Goal: Information Seeking & Learning: Check status

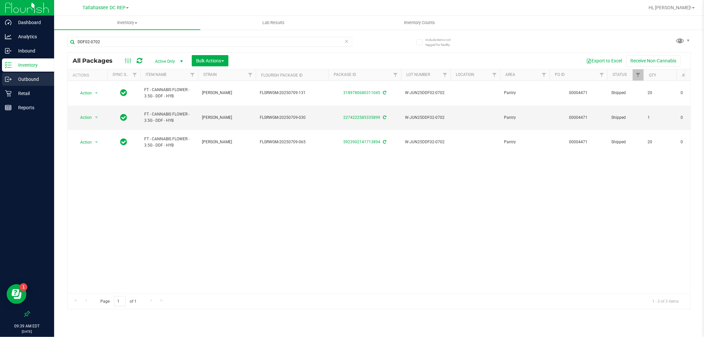
click at [37, 77] on p "Outbound" at bounding box center [32, 79] width 40 height 8
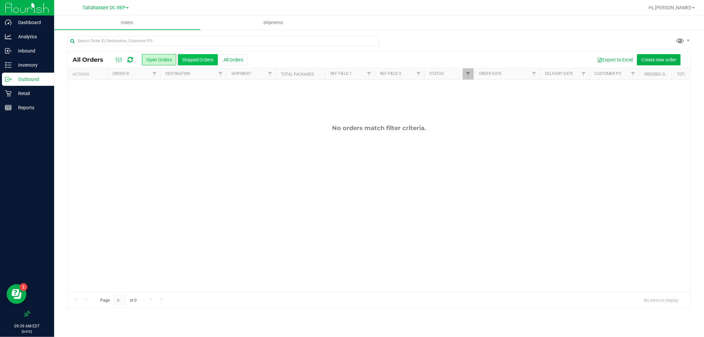
click at [203, 56] on button "Shipped Orders" at bounding box center [198, 59] width 40 height 11
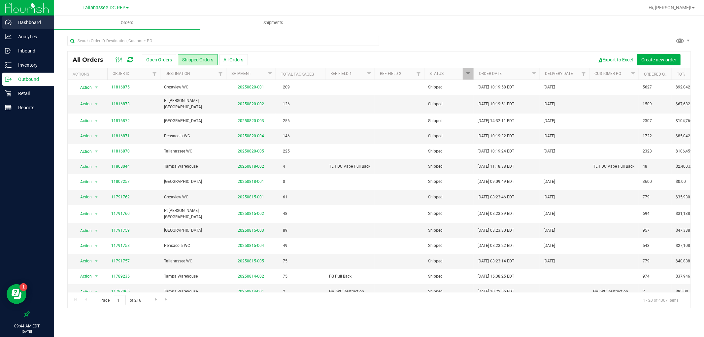
click at [27, 19] on p "Dashboard" at bounding box center [32, 22] width 40 height 8
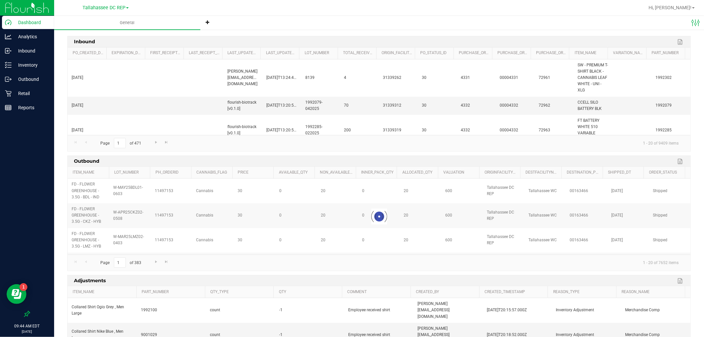
click at [678, 164] on link "Export to Excel" at bounding box center [681, 161] width 10 height 9
click at [32, 76] on p "Outbound" at bounding box center [32, 79] width 40 height 8
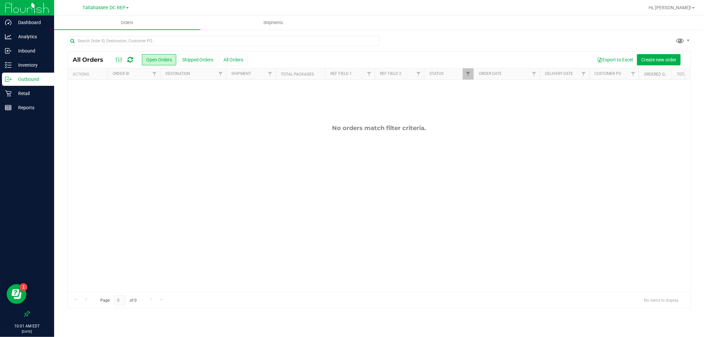
click at [97, 4] on div "[GEOGRAPHIC_DATA] DC REP Crestview WC Ft [PERSON_NAME][GEOGRAPHIC_DATA] WC [GEO…" at bounding box center [106, 8] width 46 height 8
click at [96, 8] on span "Tallahassee DC REP" at bounding box center [104, 8] width 43 height 6
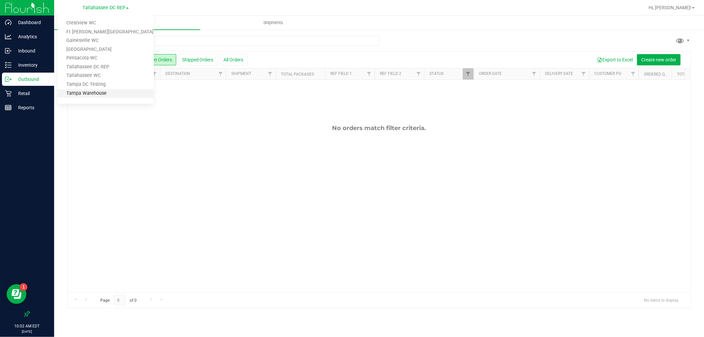
click at [97, 90] on link "Tampa Warehouse" at bounding box center [105, 93] width 96 height 9
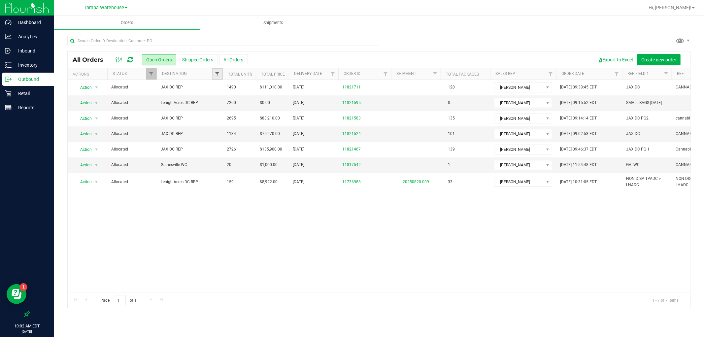
click at [217, 74] on span "Filter" at bounding box center [217, 73] width 5 height 5
type input "talla"
click at [220, 111] on input "Tallahassee DC REP" at bounding box center [221, 113] width 4 height 4
checkbox input "true"
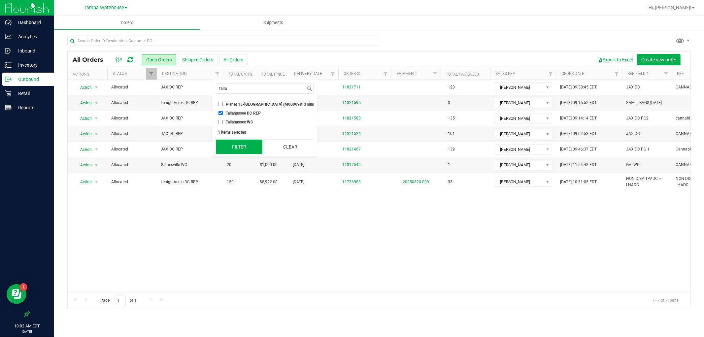
click at [236, 154] on button "Filter" at bounding box center [239, 147] width 47 height 15
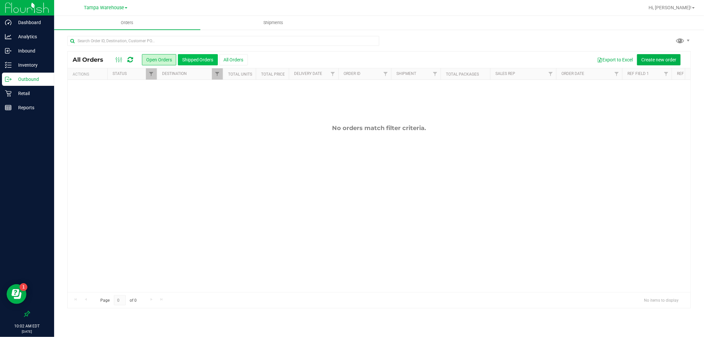
click at [203, 57] on button "Shipped Orders" at bounding box center [198, 59] width 40 height 11
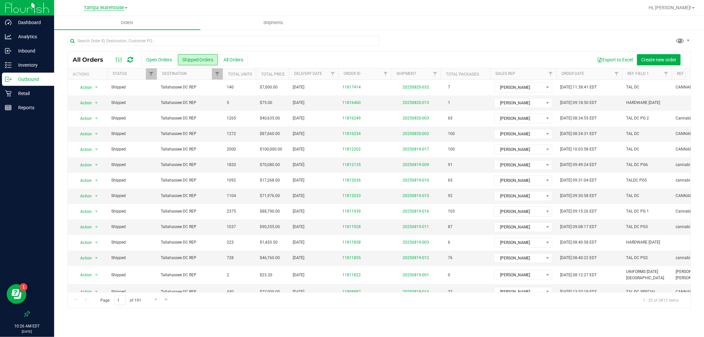
click at [100, 5] on span "Tampa Warehouse" at bounding box center [104, 8] width 40 height 6
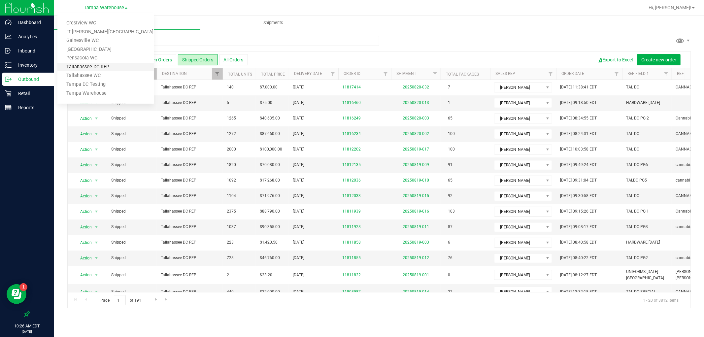
click at [104, 64] on link "Tallahassee DC REP" at bounding box center [105, 67] width 96 height 9
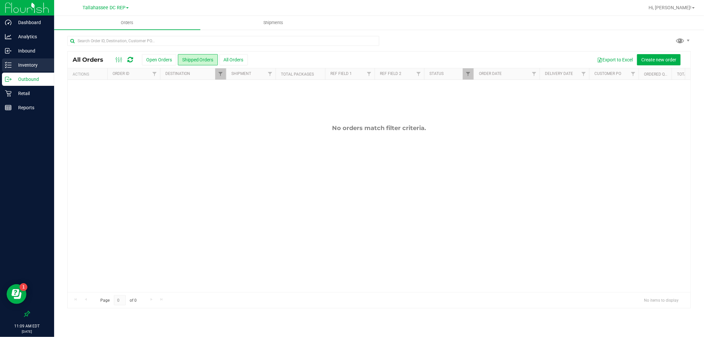
click at [36, 63] on p "Inventory" at bounding box center [32, 65] width 40 height 8
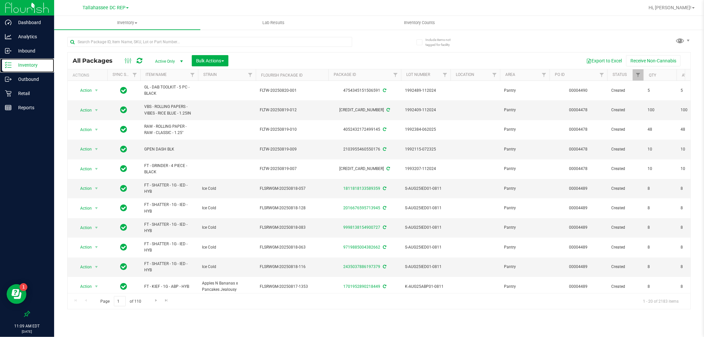
scroll to position [0, 1567]
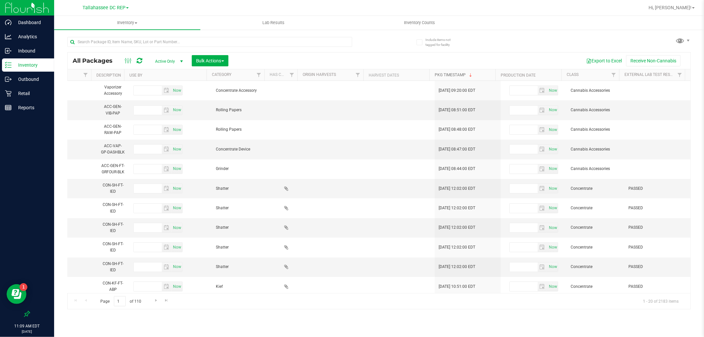
click at [472, 74] on span at bounding box center [470, 75] width 5 height 5
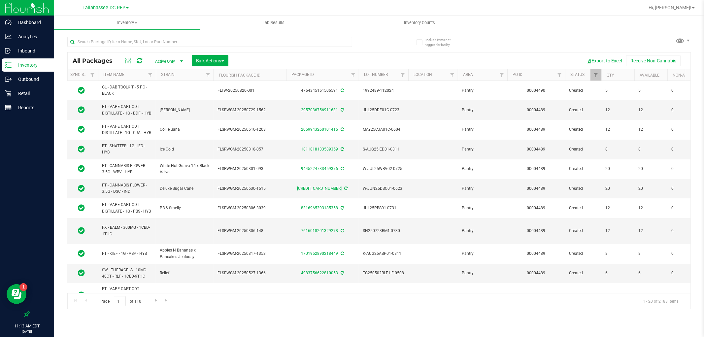
scroll to position [0, 0]
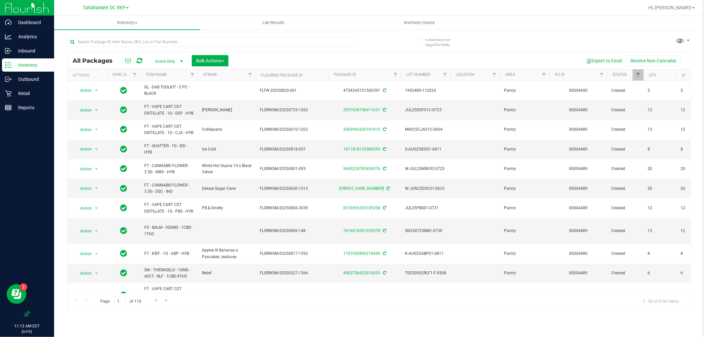
click at [132, 61] on span at bounding box center [129, 61] width 12 height 8
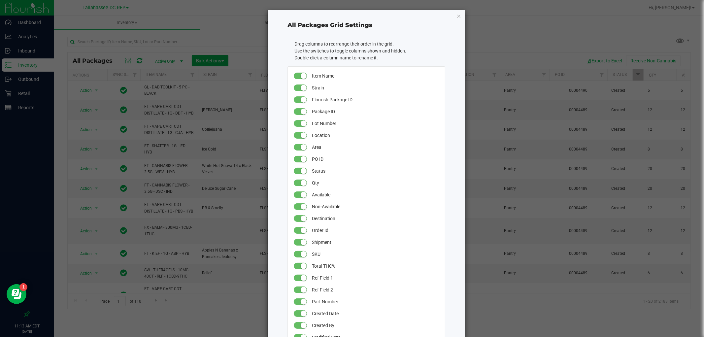
click at [457, 12] on icon "button" at bounding box center [459, 16] width 5 height 8
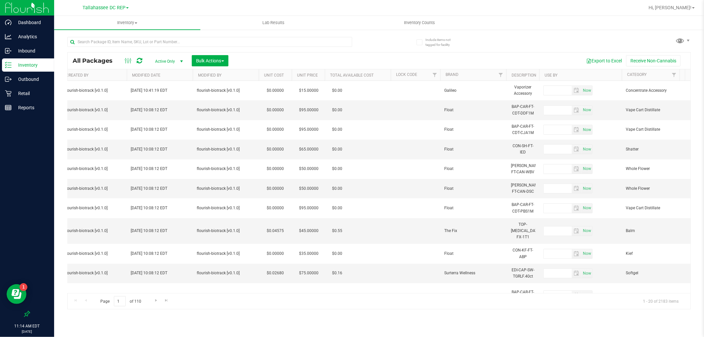
scroll to position [0, 1332]
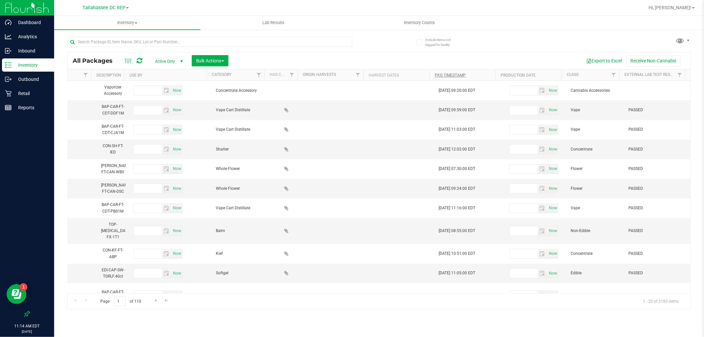
click at [124, 60] on span at bounding box center [129, 61] width 12 height 8
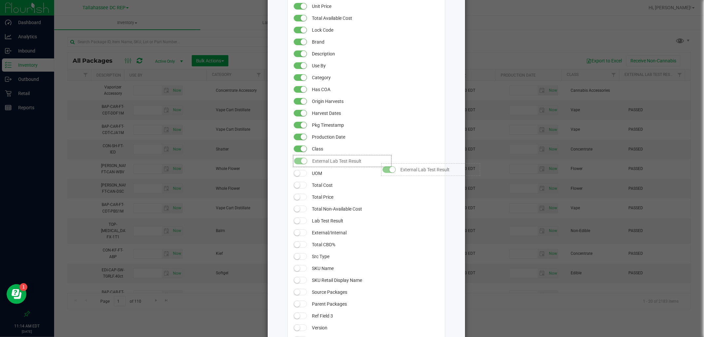
drag, startPoint x: 366, startPoint y: 162, endPoint x: 375, endPoint y: 160, distance: 9.5
click at [484, 26] on ngb-modal-window "All Packages Grid Settings Drag columns to rearrange their order in the grid. U…" at bounding box center [354, 168] width 709 height 337
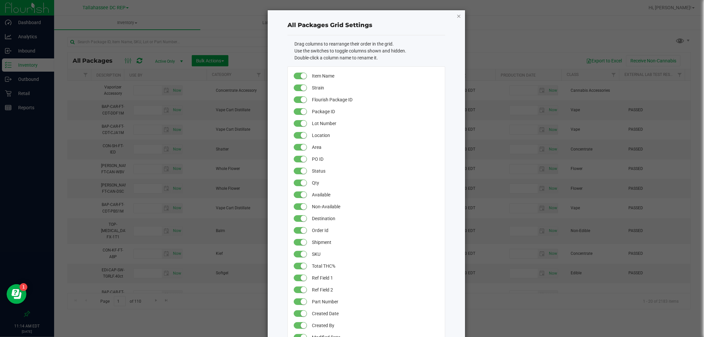
click at [457, 16] on icon "button" at bounding box center [459, 16] width 5 height 8
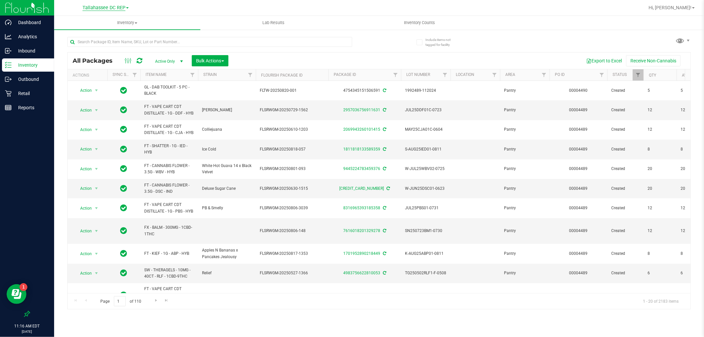
click at [90, 9] on span "Tallahassee DC REP" at bounding box center [104, 8] width 43 height 6
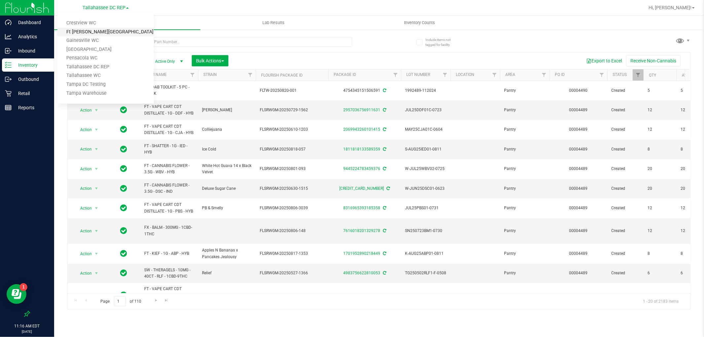
click at [91, 31] on link "Ft [PERSON_NAME][GEOGRAPHIC_DATA]" at bounding box center [105, 32] width 96 height 9
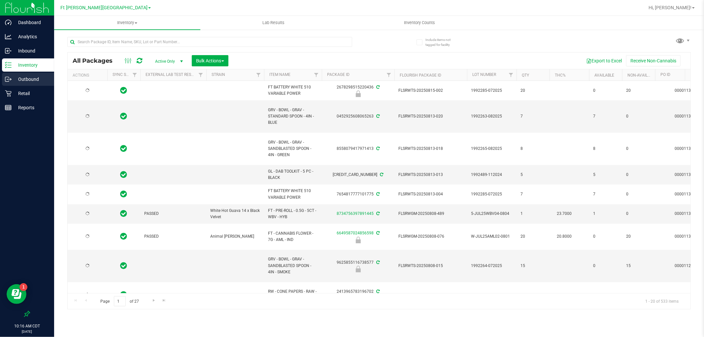
click at [36, 80] on p "Outbound" at bounding box center [32, 79] width 40 height 8
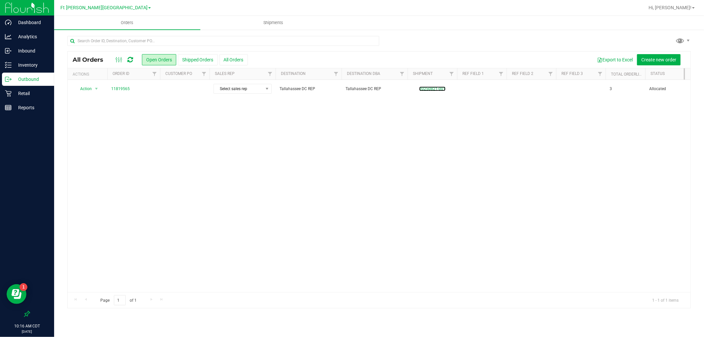
click at [435, 88] on link "20250821-001" at bounding box center [432, 89] width 26 height 5
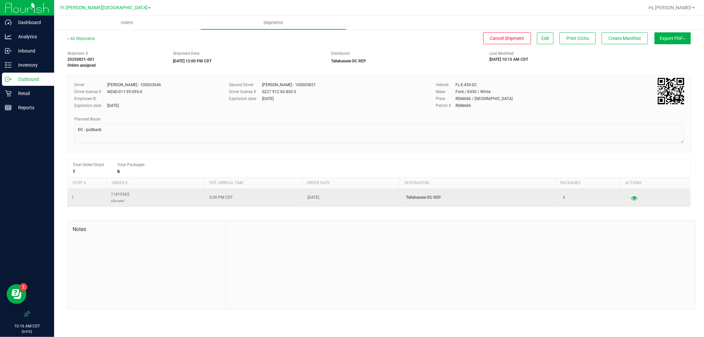
click at [633, 199] on button "button" at bounding box center [635, 198] width 12 height 11
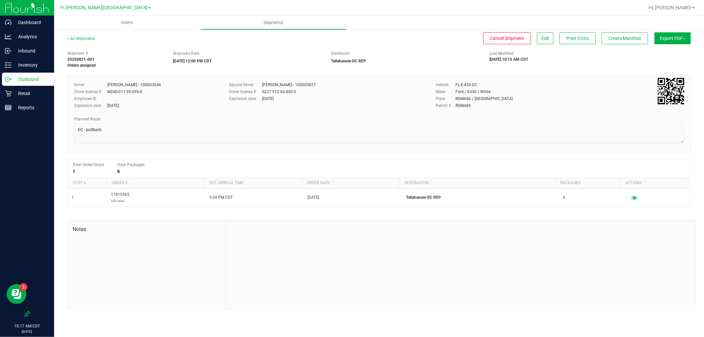
click at [440, 240] on div at bounding box center [461, 265] width 470 height 89
drag, startPoint x: 172, startPoint y: 61, endPoint x: 219, endPoint y: 62, distance: 47.2
click at [219, 62] on div "Shipment Date [DATE] 12:00 PM CDT" at bounding box center [247, 58] width 159 height 14
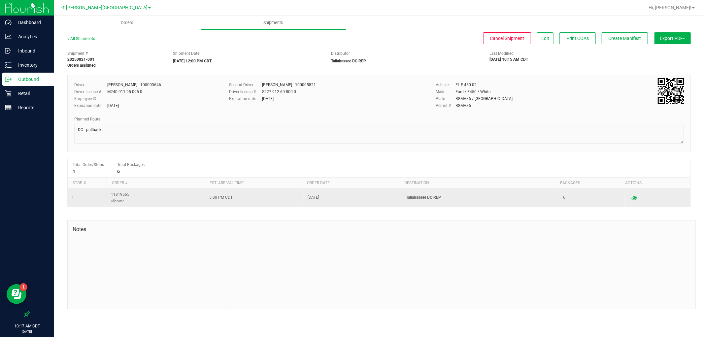
drag, startPoint x: 200, startPoint y: 202, endPoint x: 233, endPoint y: 200, distance: 33.0
click at [233, 200] on tr "1 11819565 Allocated 5:00 PM CDT [DATE] [GEOGRAPHIC_DATA] DC REP 6" at bounding box center [379, 198] width 623 height 18
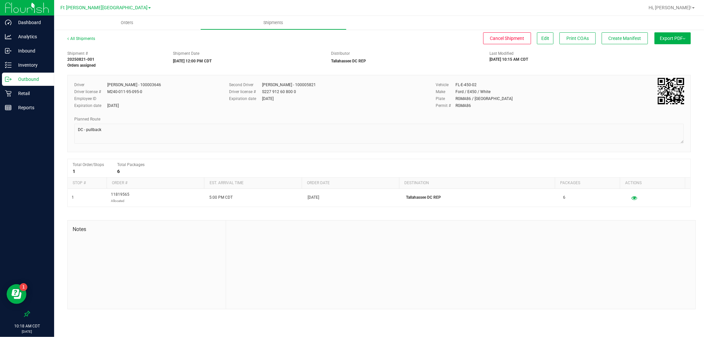
click at [112, 89] on div "M240-011-95-095-0" at bounding box center [124, 92] width 35 height 6
click at [255, 84] on label "Second Driver" at bounding box center [245, 85] width 33 height 6
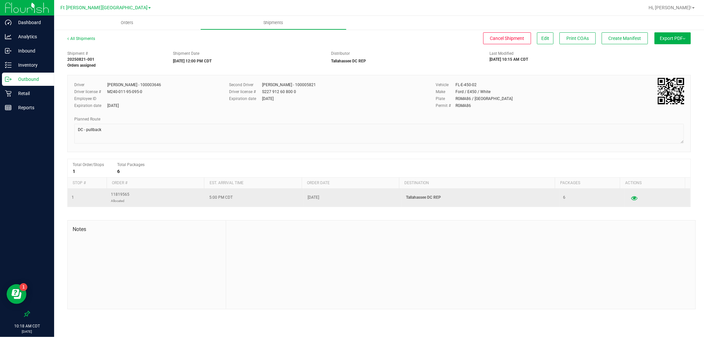
click at [631, 200] on icon "button" at bounding box center [634, 197] width 6 height 5
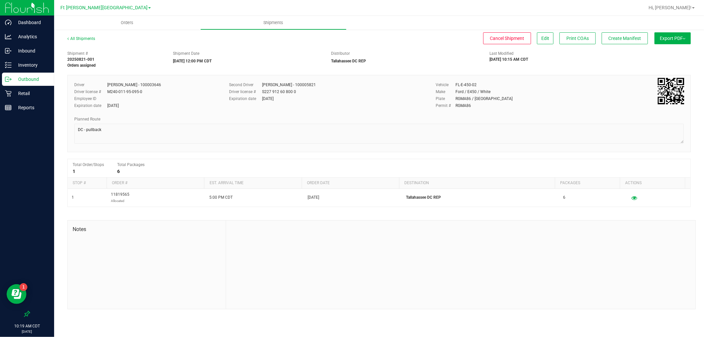
click at [664, 39] on button "Export PDF" at bounding box center [673, 38] width 36 height 12
click at [668, 52] on span "Manifest by Package ID" at bounding box center [663, 53] width 42 height 5
click at [33, 77] on p "Outbound" at bounding box center [32, 79] width 40 height 8
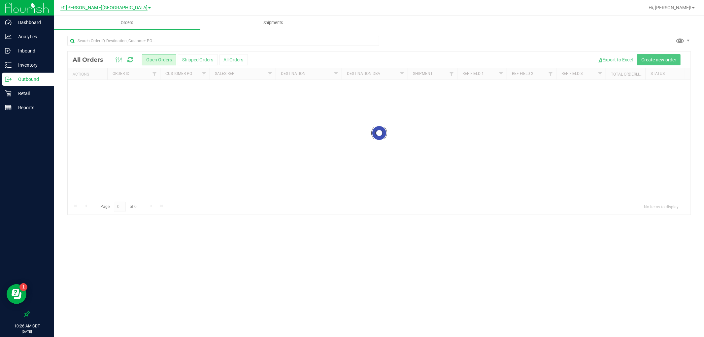
click at [111, 9] on span "Ft [PERSON_NAME][GEOGRAPHIC_DATA]" at bounding box center [103, 8] width 87 height 6
click at [111, 64] on link "Tallahassee DC REP" at bounding box center [105, 67] width 96 height 9
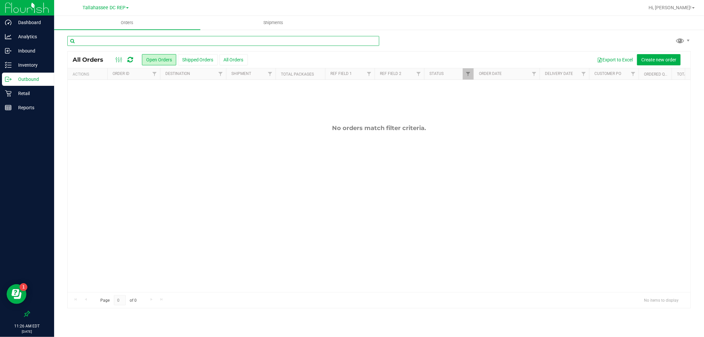
click at [113, 40] on input "text" at bounding box center [223, 41] width 312 height 10
click at [38, 64] on p "Inventory" at bounding box center [32, 65] width 40 height 8
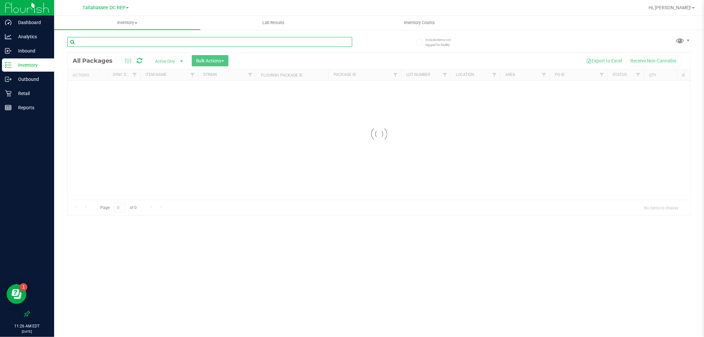
click at [114, 42] on input "text" at bounding box center [209, 42] width 285 height 10
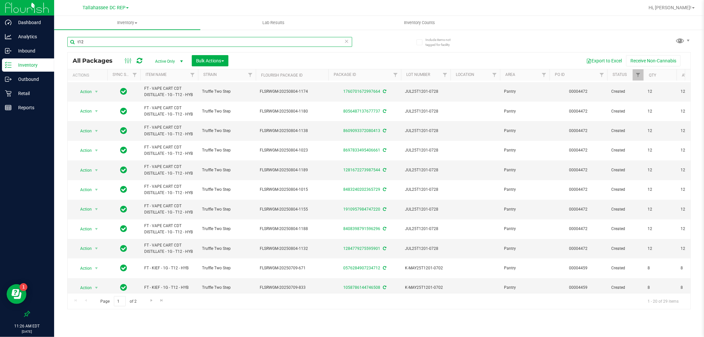
scroll to position [186, 0]
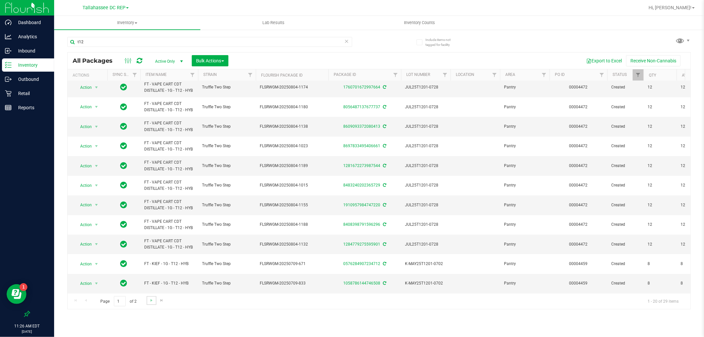
click at [151, 304] on link "Go to the next page" at bounding box center [152, 300] width 10 height 9
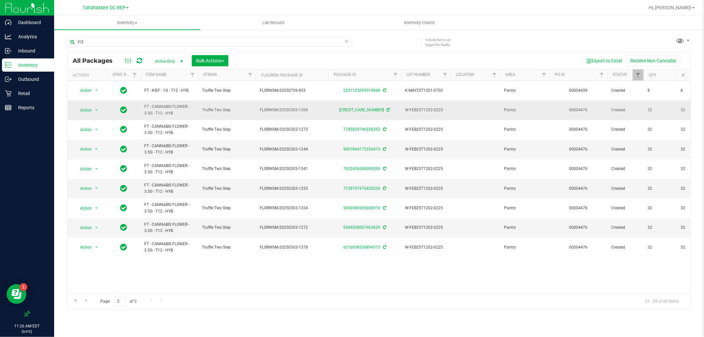
drag, startPoint x: 180, startPoint y: 112, endPoint x: 136, endPoint y: 112, distance: 43.9
copy tr "FT - CANNABIS FLOWER - 3.5G - T12 - HYB"
click at [151, 41] on input "t12" at bounding box center [209, 42] width 285 height 10
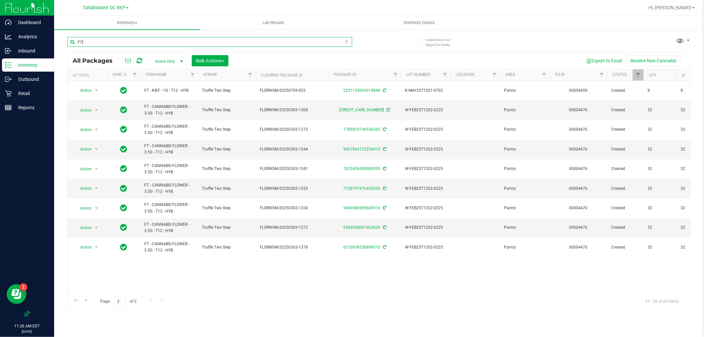
click at [151, 41] on input "t12" at bounding box center [209, 42] width 285 height 10
paste input "FT - CANNABIS FLOWER - 3.5G - T12 - HYB"
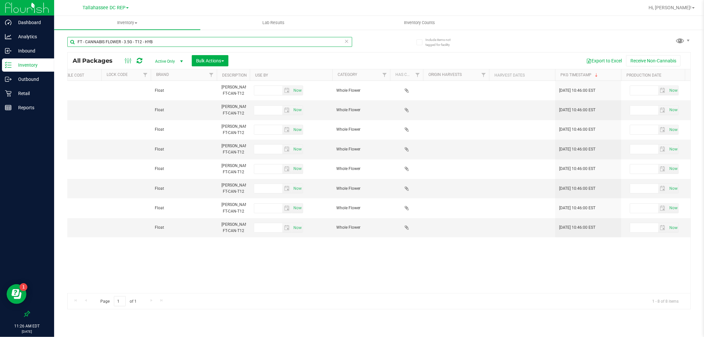
scroll to position [0, 1520]
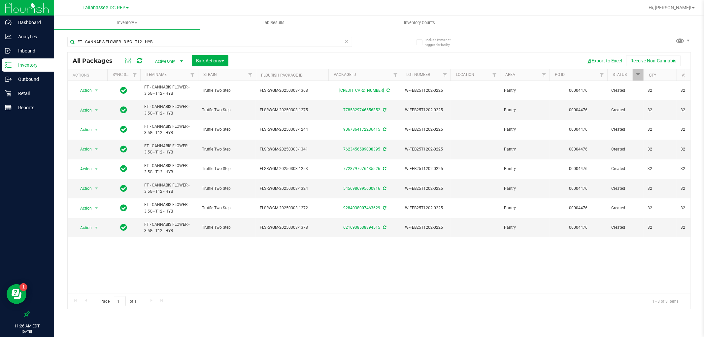
click at [120, 264] on div "Action Action Adjust qty Create package Edit attributes Global inventory Locate…" at bounding box center [379, 187] width 623 height 212
click at [155, 41] on input "FT - CANNABIS FLOWER - 3.5G - T12 - HYB" at bounding box center [209, 42] width 285 height 10
type input "little buds"
